Goal: Task Accomplishment & Management: Complete application form

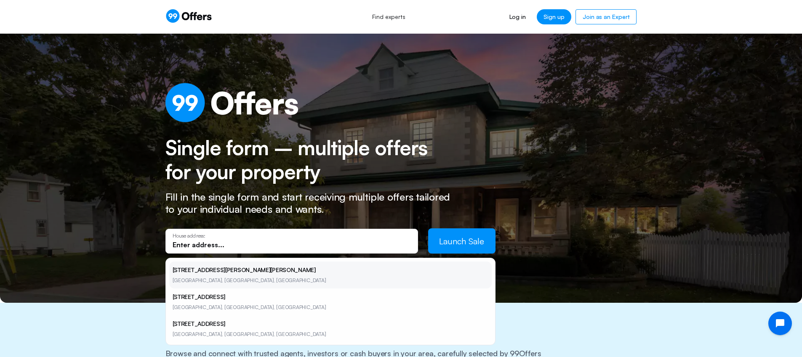
click at [304, 273] on li "[STREET_ADDRESS][PERSON_NAME][PERSON_NAME]" at bounding box center [330, 275] width 322 height 27
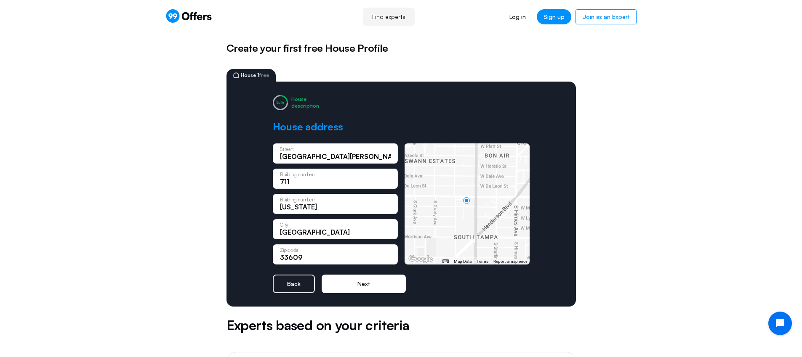
click at [381, 282] on button "Next" at bounding box center [364, 284] width 84 height 19
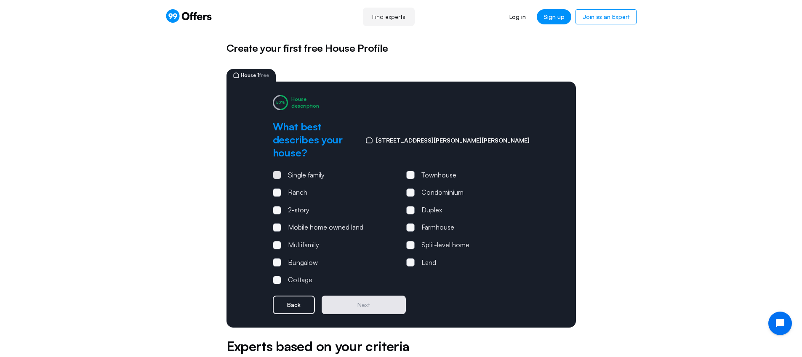
click at [307, 170] on div "Single family" at bounding box center [306, 175] width 37 height 11
click at [0, 0] on input "Single family" at bounding box center [0, 0] width 0 height 0
click at [371, 296] on button "Next" at bounding box center [364, 305] width 84 height 19
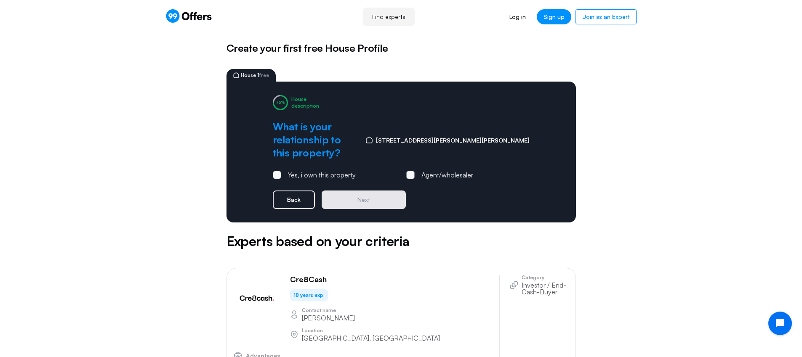
click at [319, 170] on form "Yes, i own this property Agent/wholesaler Back Next" at bounding box center [401, 190] width 257 height 40
click at [317, 170] on div "Yes, i own this property" at bounding box center [322, 175] width 68 height 11
click at [0, 0] on input "Yes, i own this property" at bounding box center [0, 0] width 0 height 0
click at [363, 191] on button "Next" at bounding box center [364, 200] width 84 height 19
